Goal: Task Accomplishment & Management: Complete application form

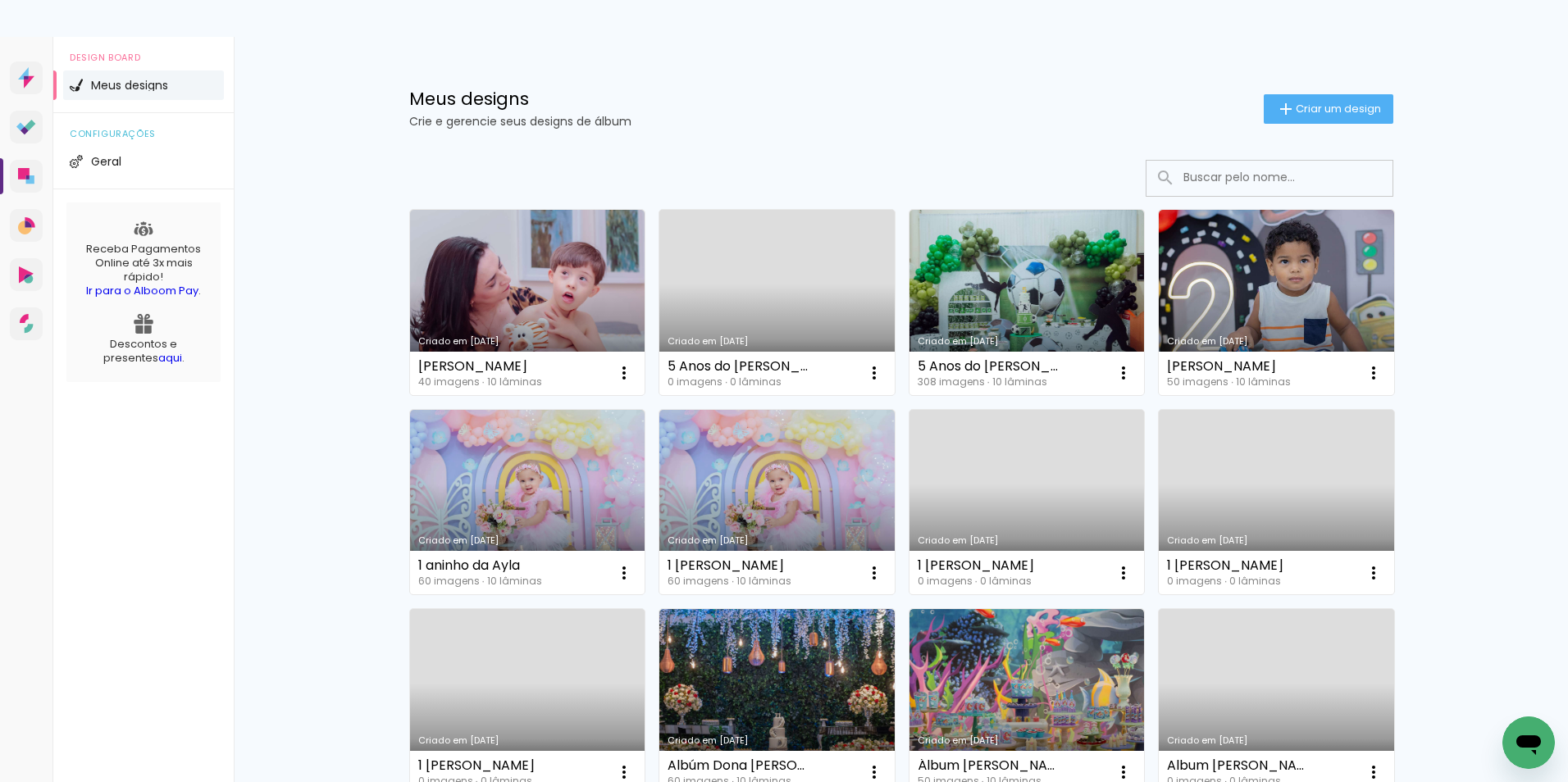
click at [1480, 161] on div "Meus designs Crie e gerencie seus designs de álbum Criar um design Criado em [D…" at bounding box center [901, 492] width 1334 height 910
click at [1335, 113] on span "Criar um design" at bounding box center [1338, 108] width 85 height 11
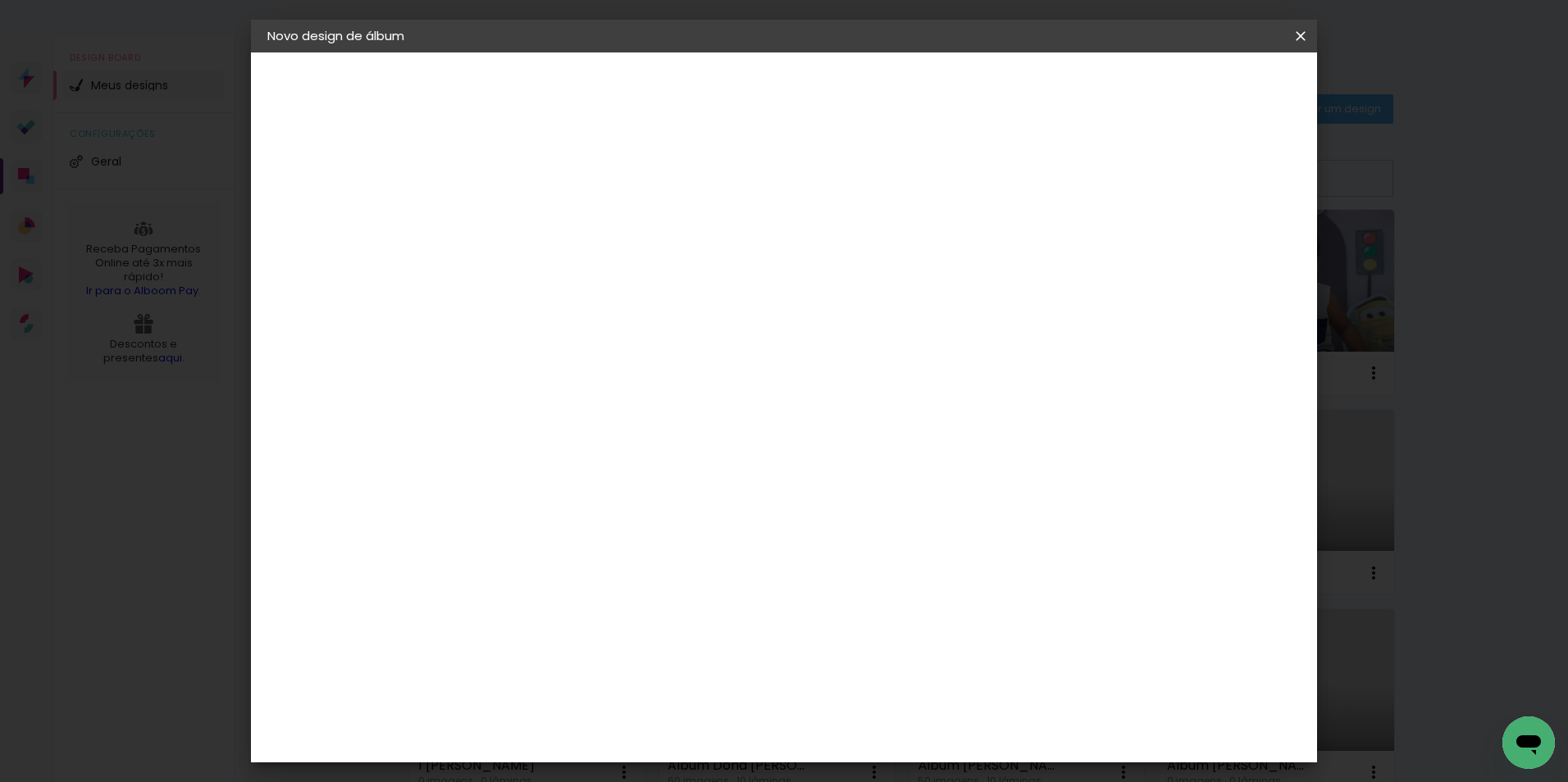
click at [536, 215] on input at bounding box center [536, 219] width 0 height 26
type input "[PERSON_NAME]"
type paper-input "[PERSON_NAME]"
click at [0, 0] on slot "Avançar" at bounding box center [0, 0] width 0 height 0
click at [597, 317] on input at bounding box center [561, 311] width 133 height 20
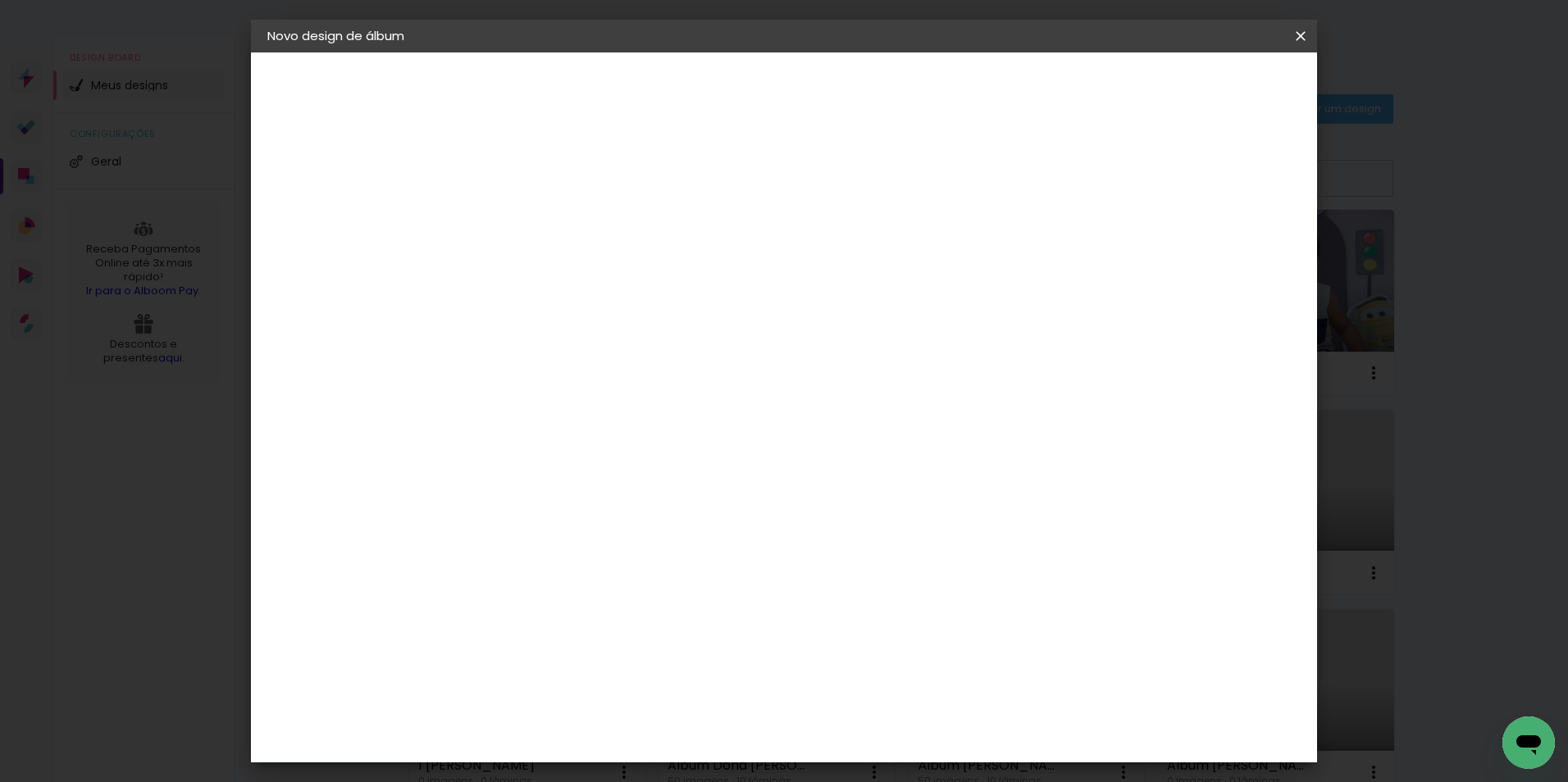
type input "[PERSON_NAME]"
type paper-input "[PERSON_NAME]"
click at [0, 0] on slot "Tamanho Livre" at bounding box center [0, 0] width 0 height 0
click at [0, 0] on slot "Avançar" at bounding box center [0, 0] width 0 height 0
click at [493, 455] on input "30" at bounding box center [483, 466] width 42 height 25
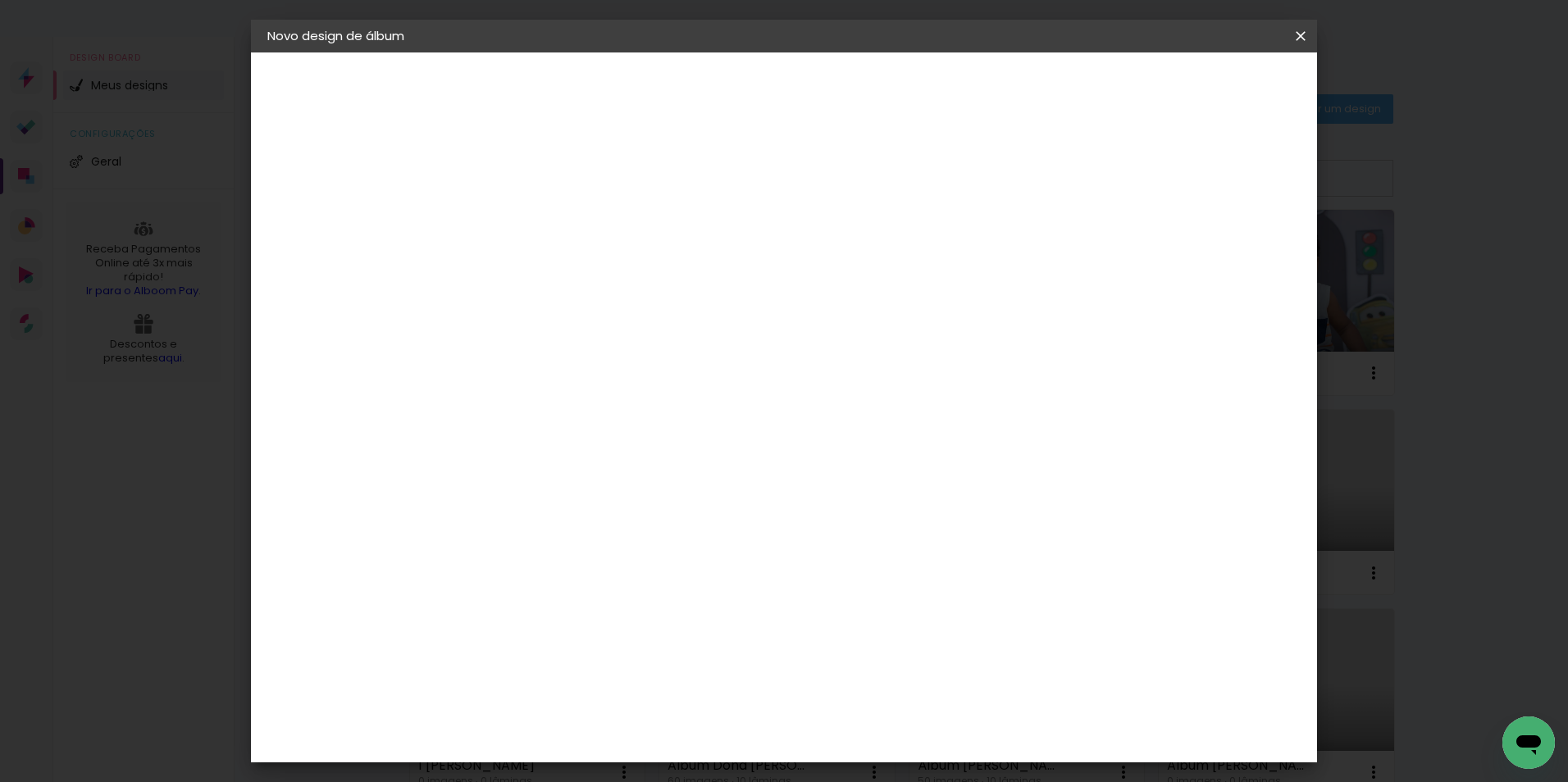
type input "20"
type paper-input "20"
click at [887, 580] on input "60" at bounding box center [874, 577] width 42 height 25
drag, startPoint x: 887, startPoint y: 580, endPoint x: 865, endPoint y: 562, distance: 28.4
click at [859, 581] on input "60" at bounding box center [874, 577] width 42 height 25
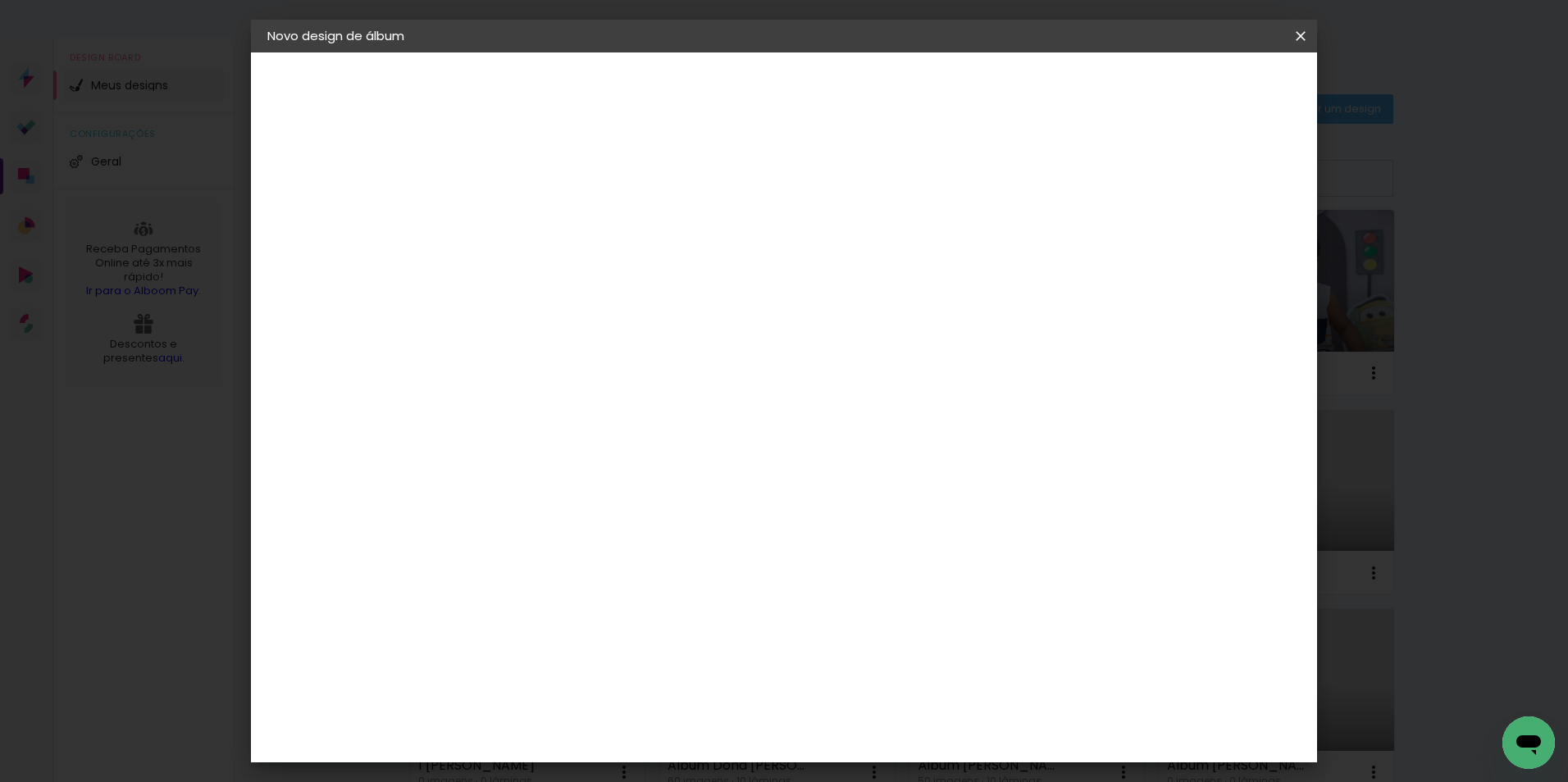
type input "40"
type paper-input "40"
click at [1198, 85] on span "Iniciar design" at bounding box center [1161, 87] width 75 height 12
click at [1198, 88] on span "Iniciar design" at bounding box center [1161, 87] width 75 height 12
click at [1180, 192] on paper-checkbox "Mostrar sangria" at bounding box center [1164, 188] width 124 height 20
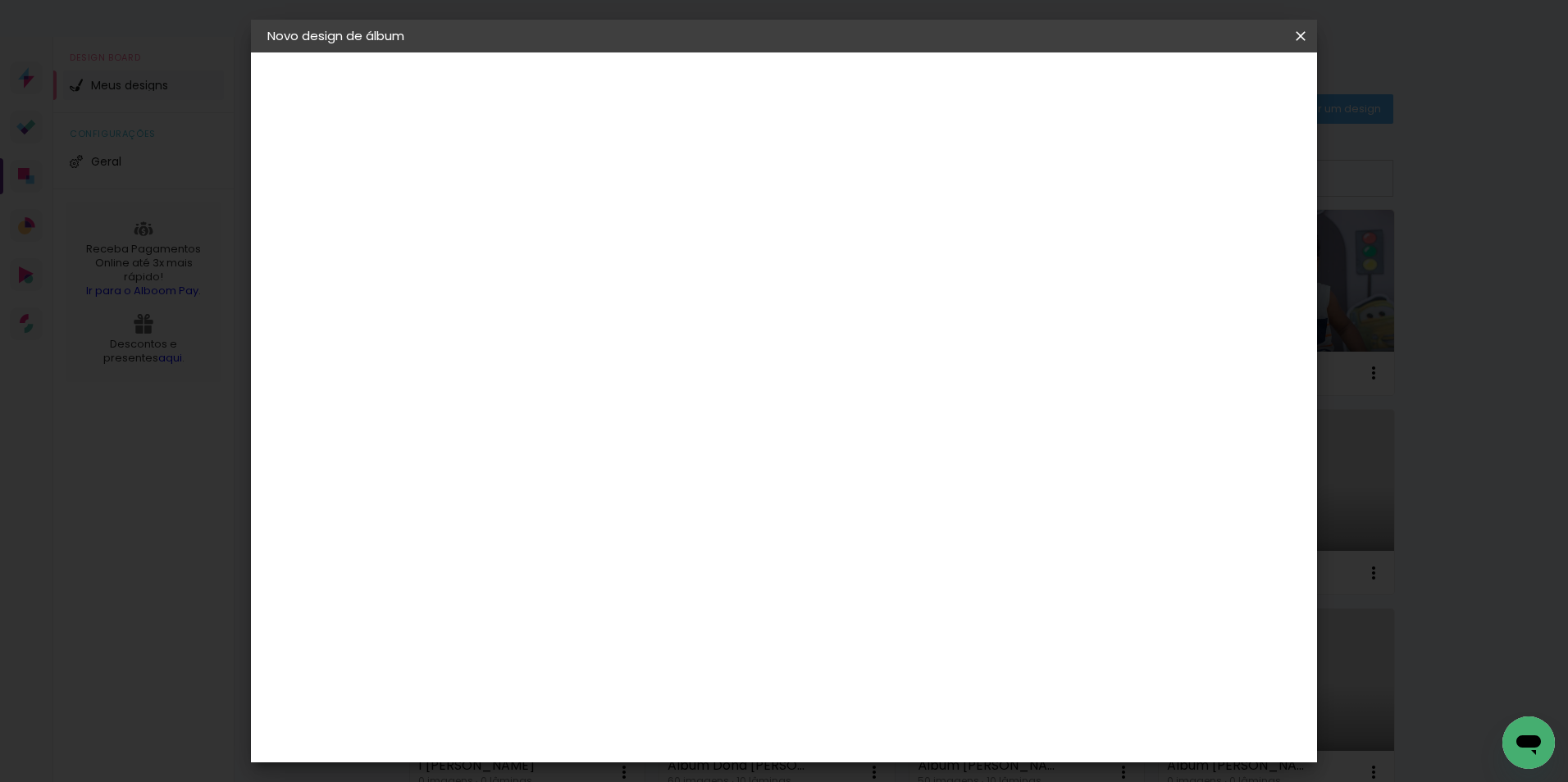
type paper-checkbox "on"
click at [1198, 93] on span "Iniciar design" at bounding box center [1161, 87] width 75 height 12
type input "3"
type paper-input "3"
click at [542, 184] on input "3" at bounding box center [524, 188] width 57 height 20
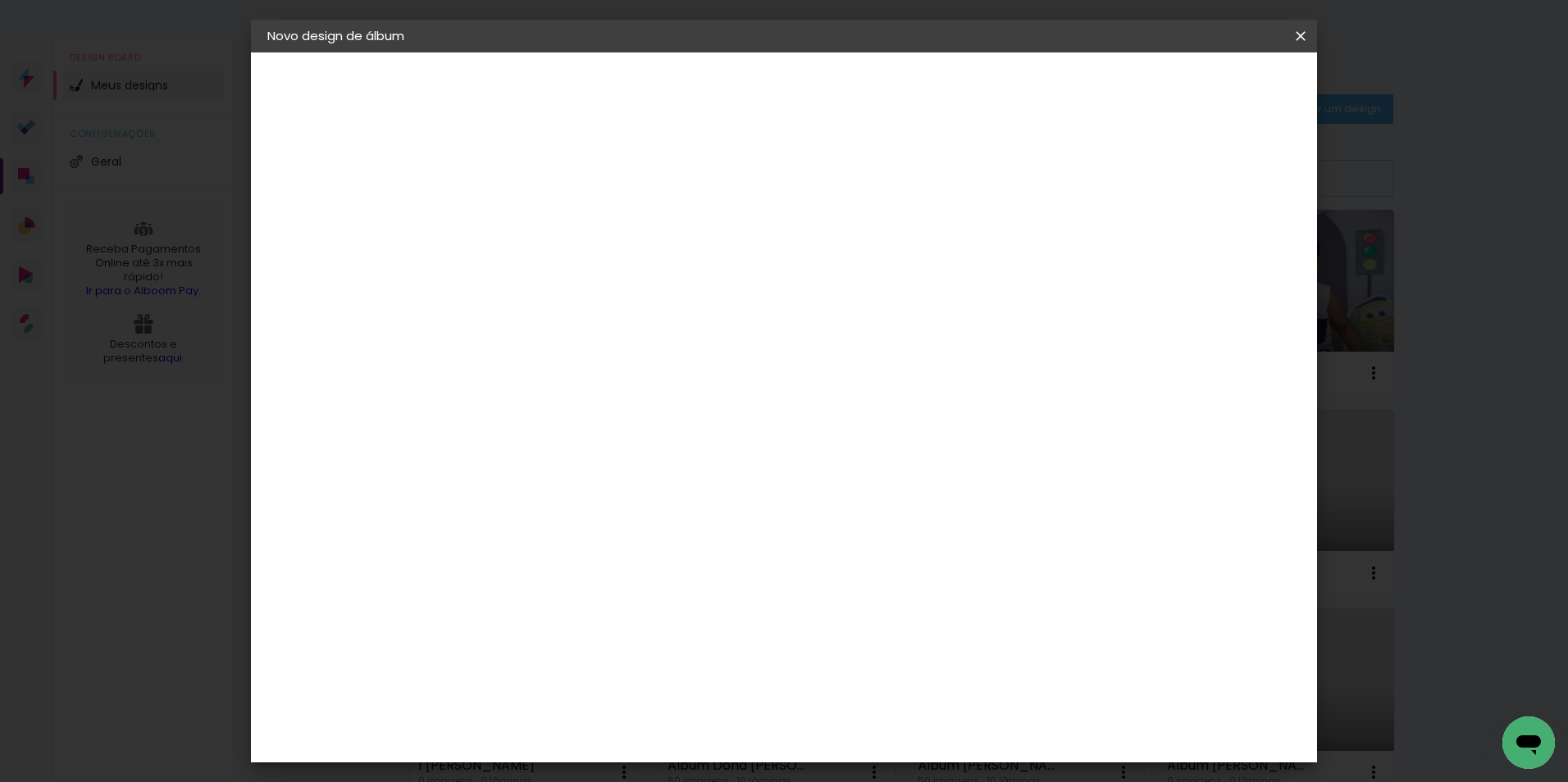
click at [1028, 145] on div "mm Mostrar sangria" at bounding box center [851, 130] width 774 height 155
click at [340, 285] on div "3. Revisão" at bounding box center [357, 286] width 179 height 20
click at [318, 252] on paper-button "lâminas" at bounding box center [357, 240] width 179 height 33
click at [798, 234] on paper-item "Tamanho Livre" at bounding box center [726, 249] width 146 height 36
click at [0, 0] on slot "Avançar" at bounding box center [0, 0] width 0 height 0
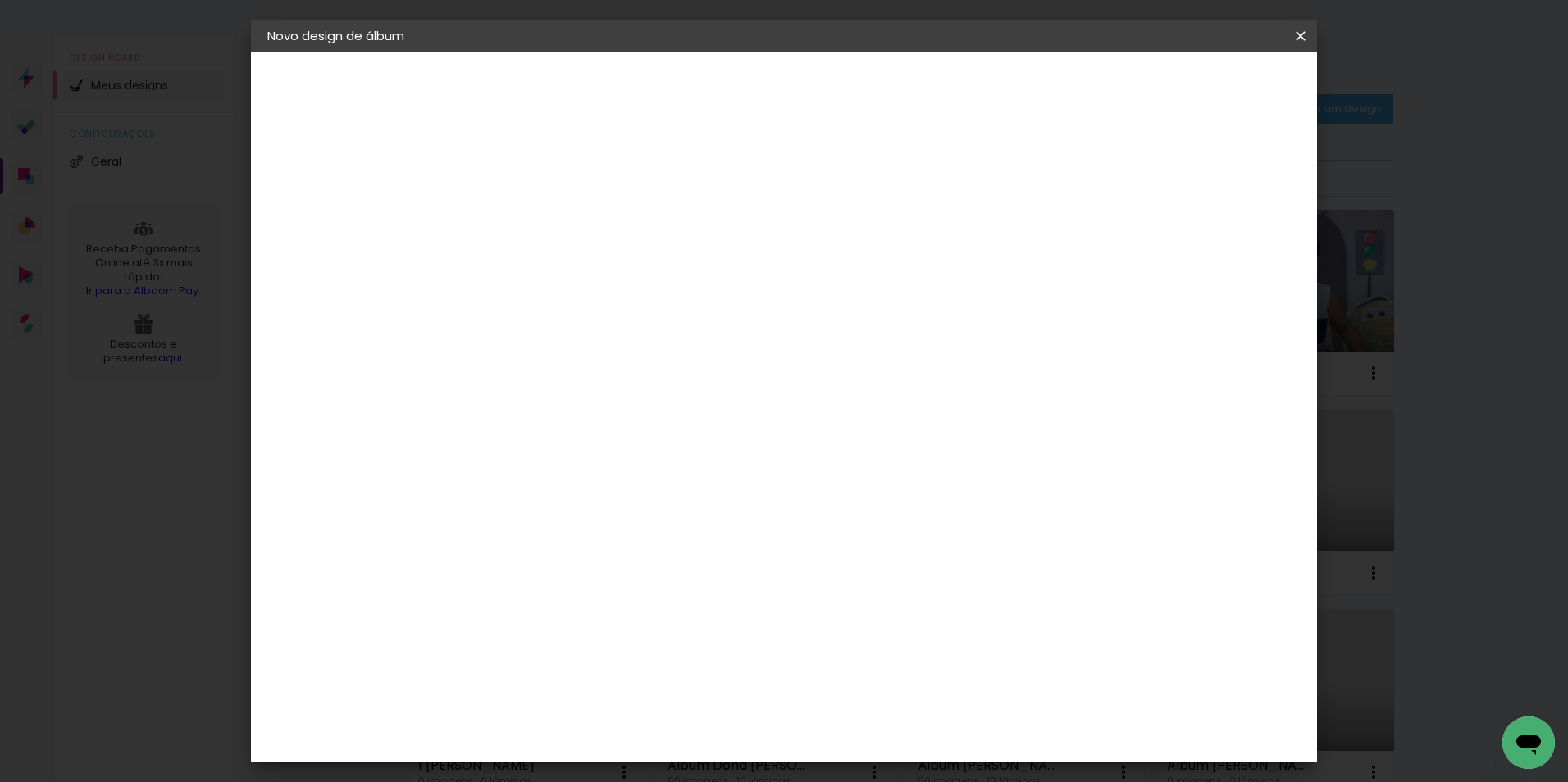
click at [1198, 93] on span "Iniciar design" at bounding box center [1161, 87] width 75 height 12
click at [1198, 88] on span "Iniciar design" at bounding box center [1161, 87] width 75 height 12
click at [564, 186] on div "mm" at bounding box center [565, 188] width 26 height 13
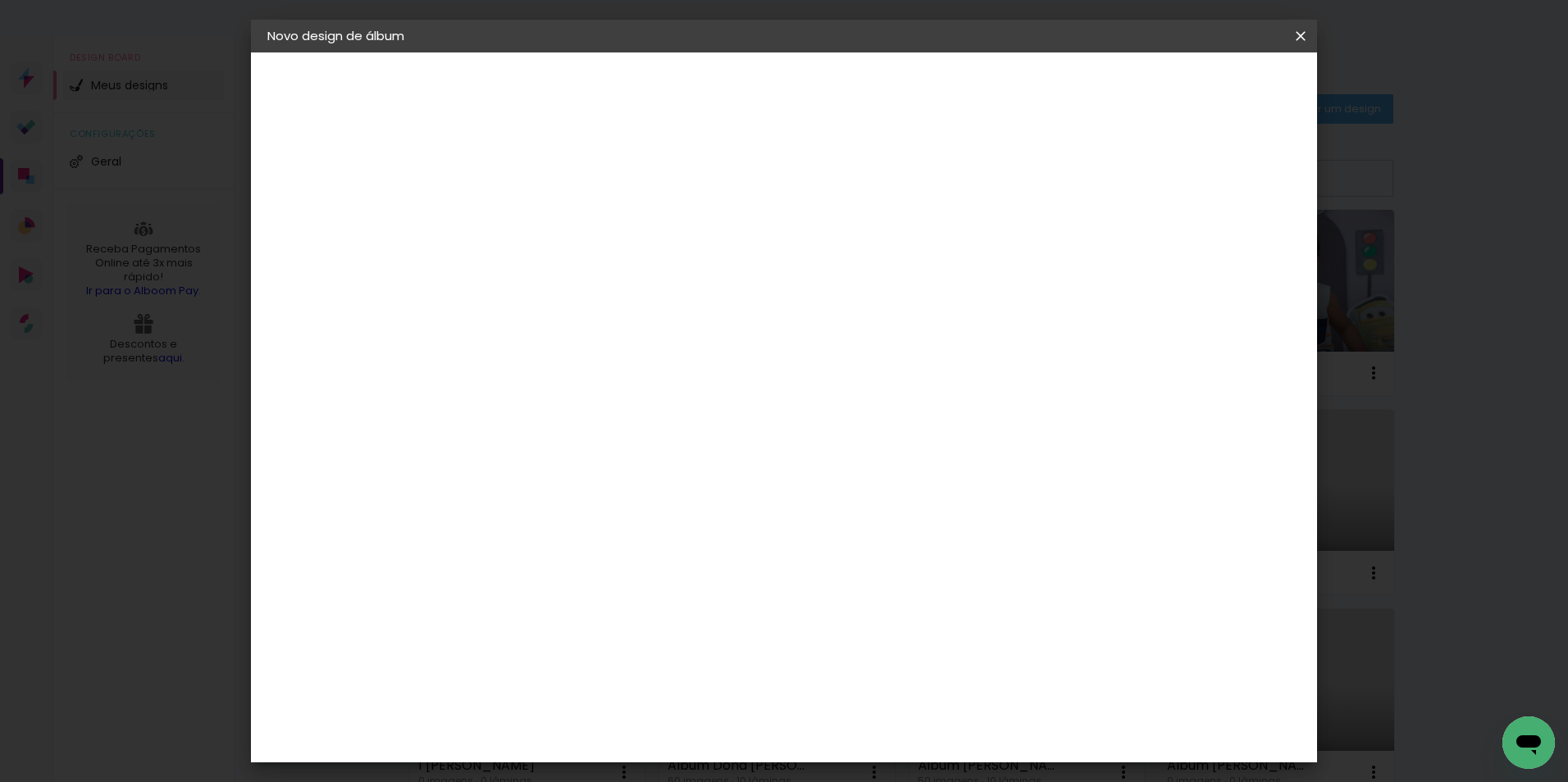
click at [1198, 82] on span "Iniciar design" at bounding box center [1161, 87] width 75 height 12
click at [1304, 40] on iron-icon at bounding box center [1300, 35] width 20 height 16
